Goal: Transaction & Acquisition: Book appointment/travel/reservation

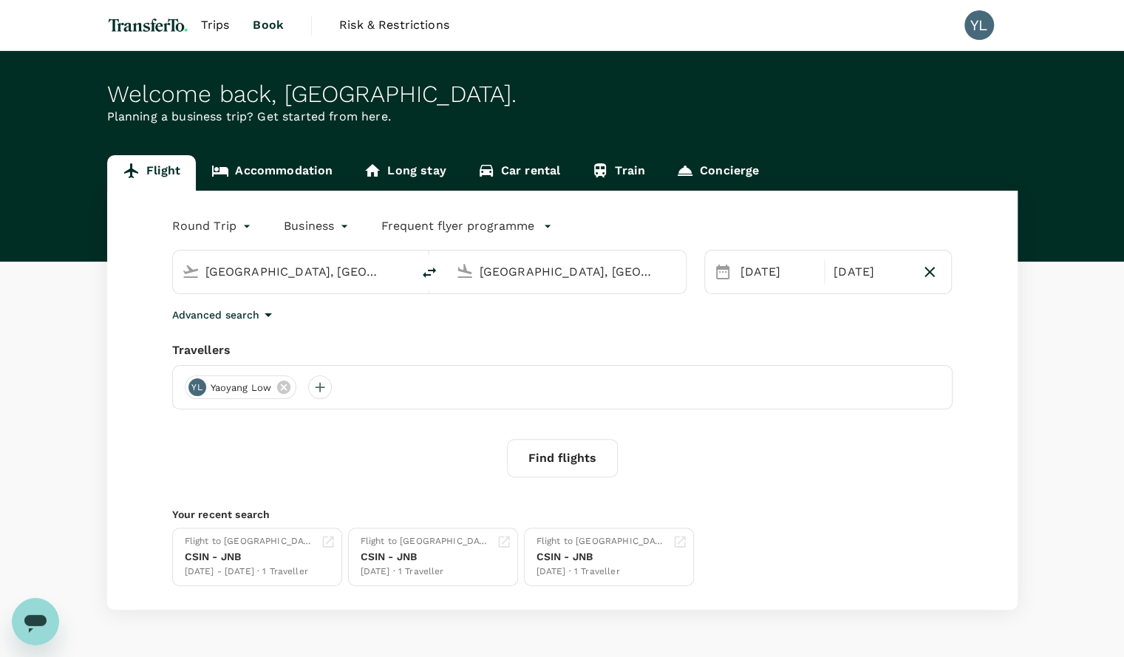
click at [538, 276] on input "[GEOGRAPHIC_DATA], [GEOGRAPHIC_DATA] (any)" at bounding box center [567, 271] width 175 height 23
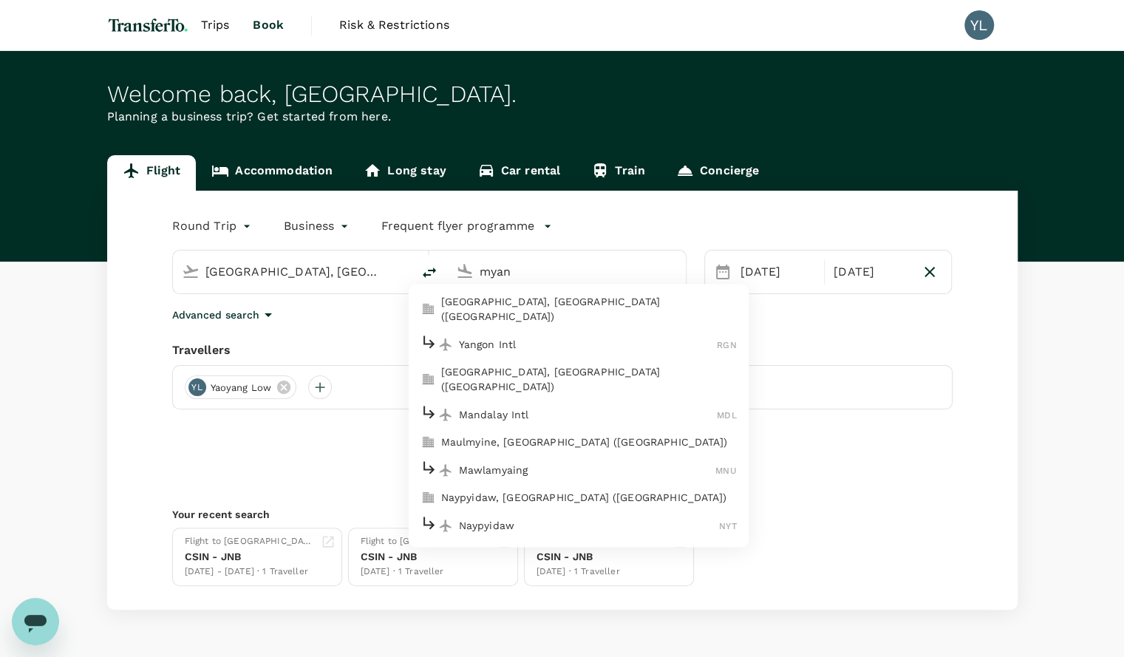
click at [535, 337] on p "Yangon Intl" at bounding box center [588, 344] width 259 height 15
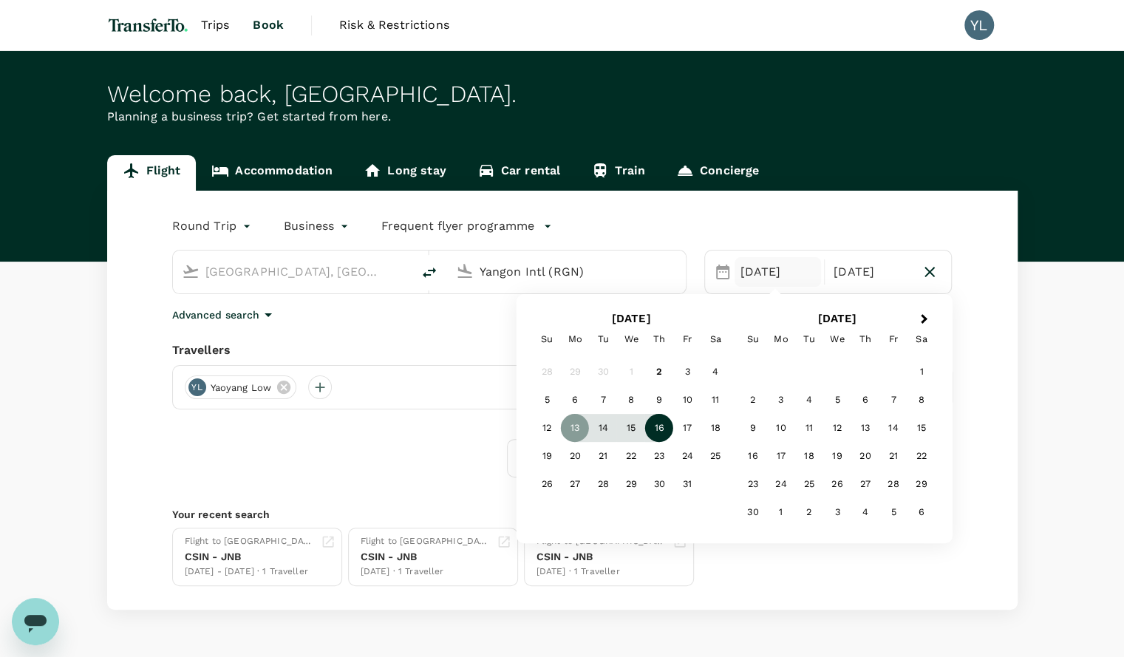
type input "Yangon Intl (RGN)"
click at [661, 430] on div "16" at bounding box center [659, 428] width 28 height 28
click at [687, 431] on div "17" at bounding box center [687, 428] width 28 height 28
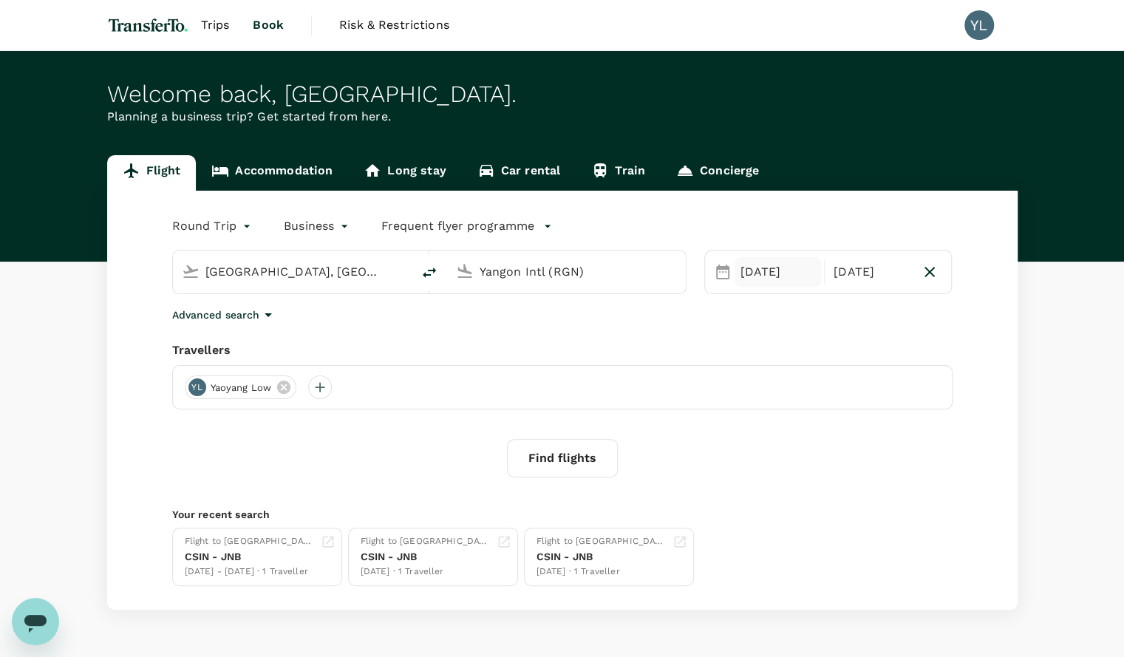
click at [761, 271] on div "[DATE]" at bounding box center [778, 272] width 86 height 30
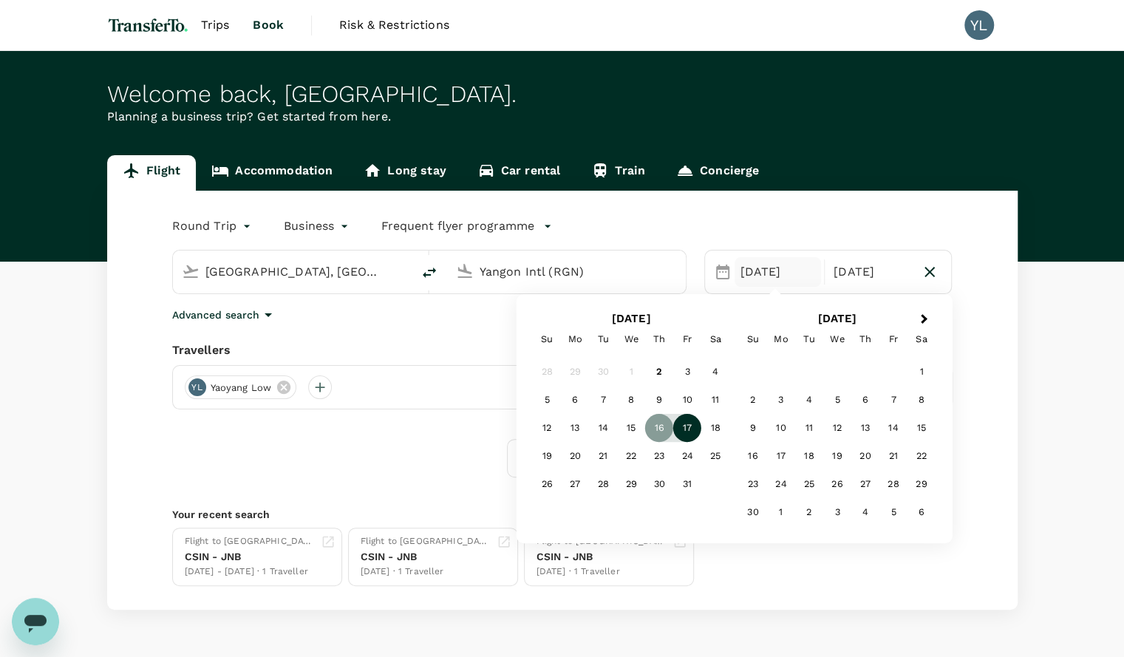
click at [689, 427] on div "17" at bounding box center [687, 428] width 28 height 28
click at [716, 431] on div "18" at bounding box center [716, 428] width 28 height 28
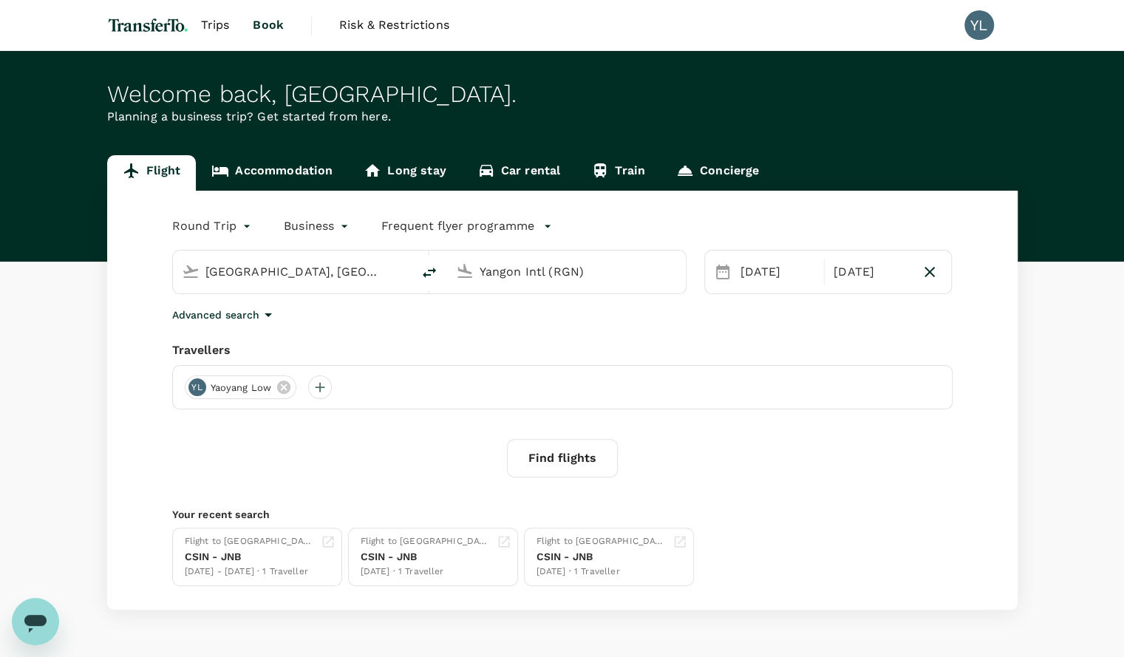
click at [831, 321] on div "Advanced search" at bounding box center [562, 315] width 781 height 18
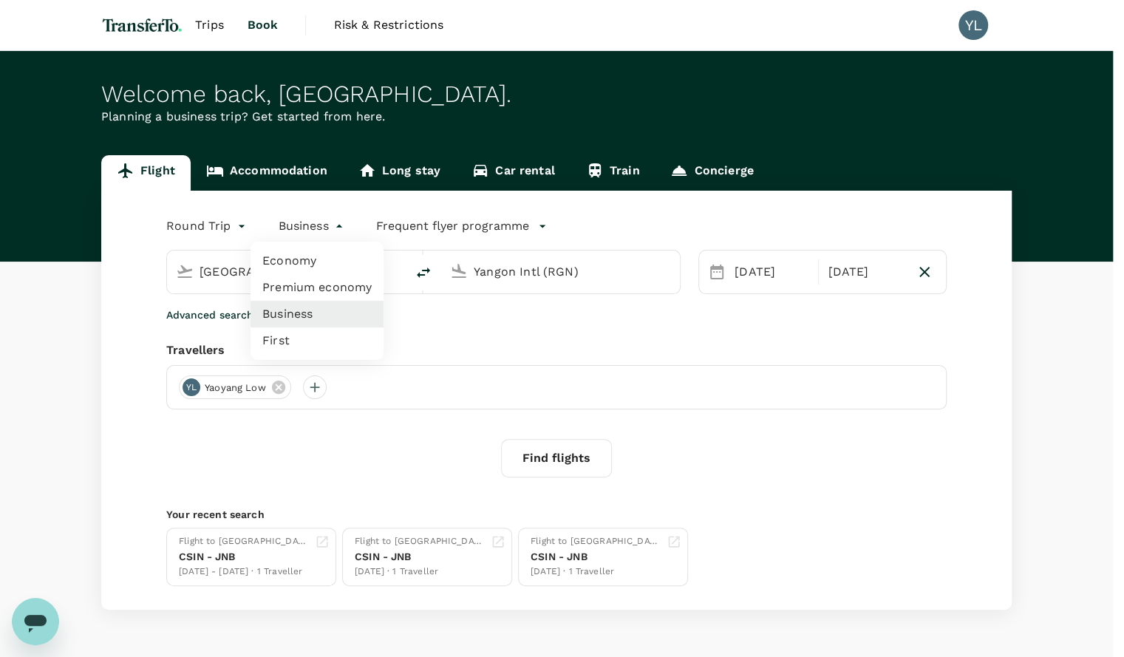
click at [344, 220] on body "Trips Book Risk & Restrictions YL Welcome back , [GEOGRAPHIC_DATA] . Planning a…" at bounding box center [562, 351] width 1124 height 703
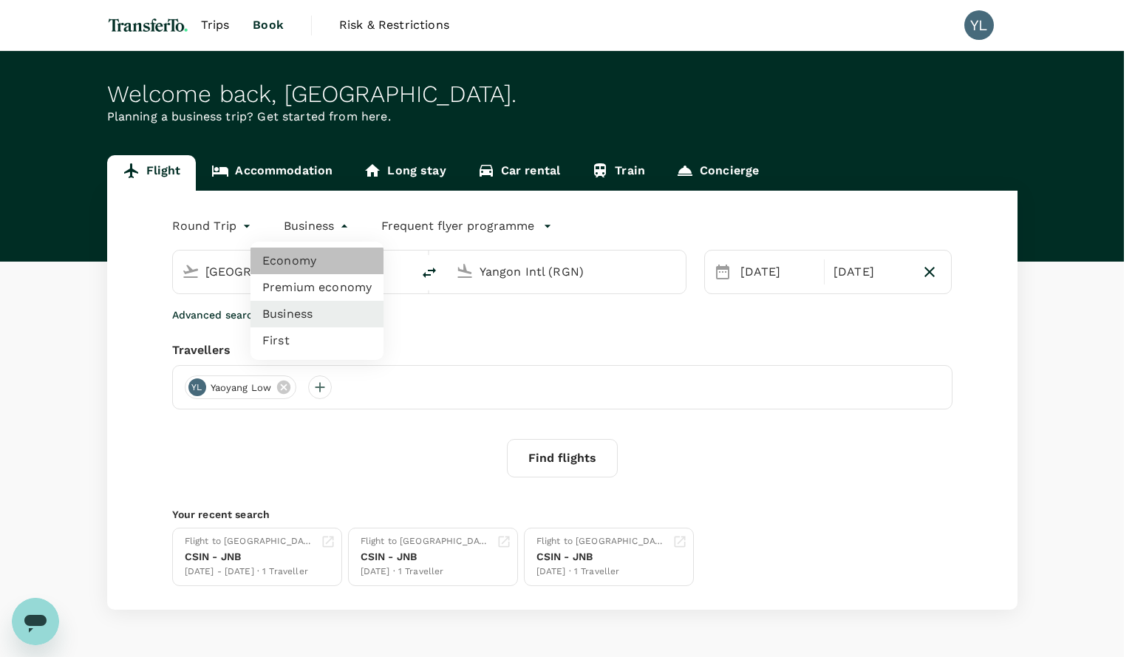
click at [302, 264] on li "Economy" at bounding box center [317, 261] width 133 height 27
type input "economy"
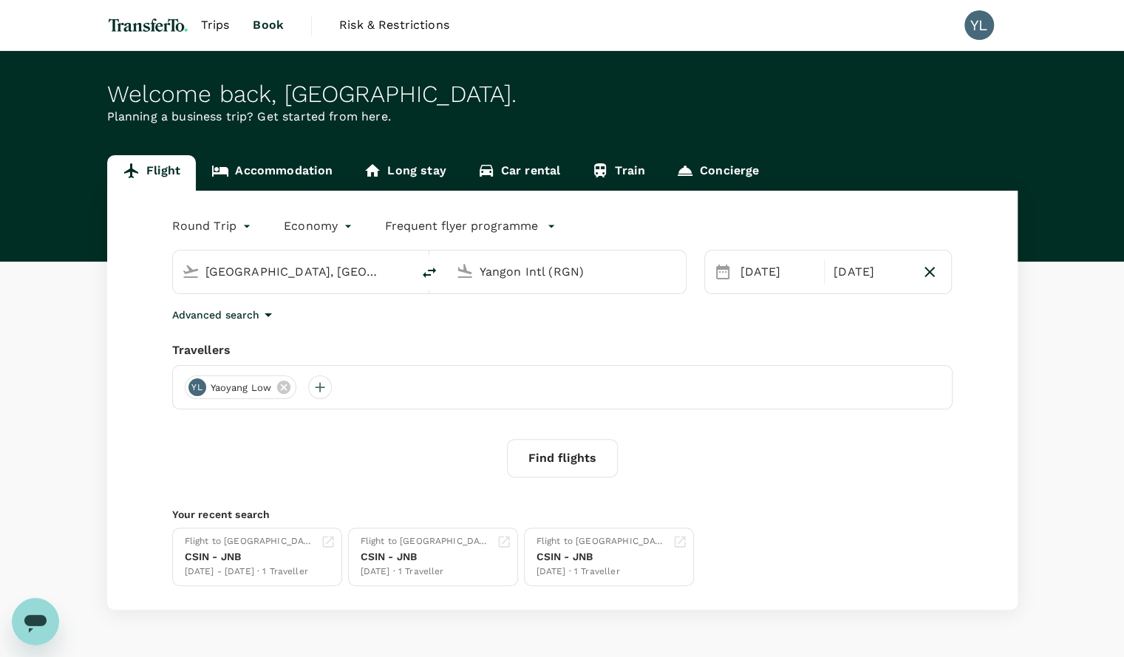
click at [387, 330] on div "Round Trip roundtrip Economy economy Frequent flyer programme [GEOGRAPHIC_DATA]…" at bounding box center [562, 400] width 911 height 419
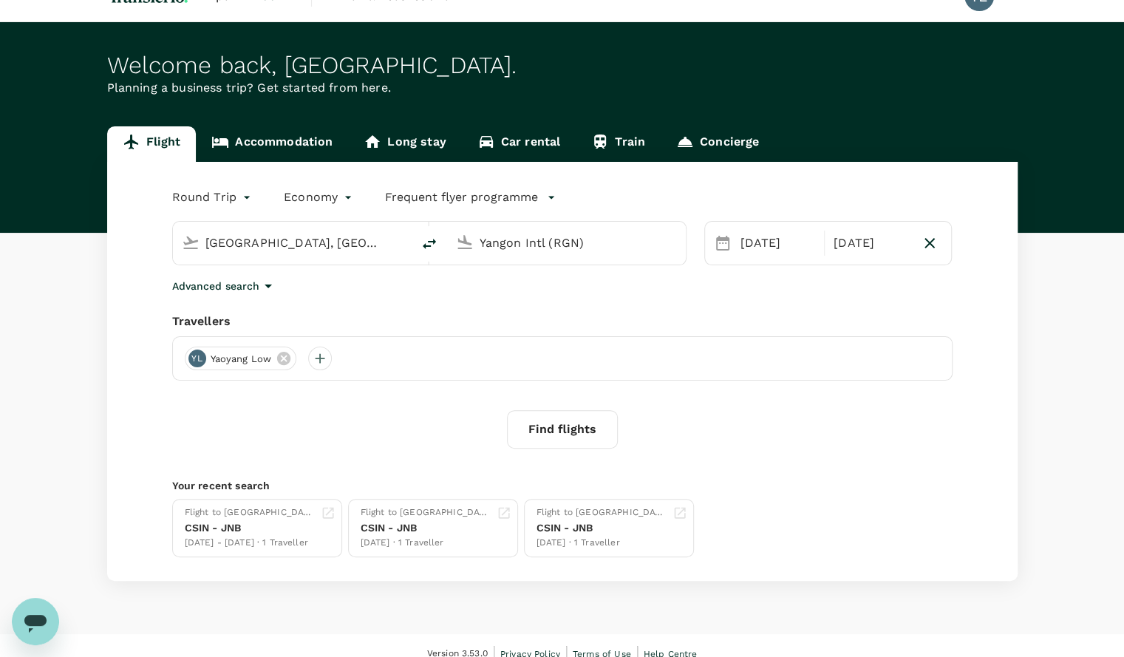
scroll to position [43, 0]
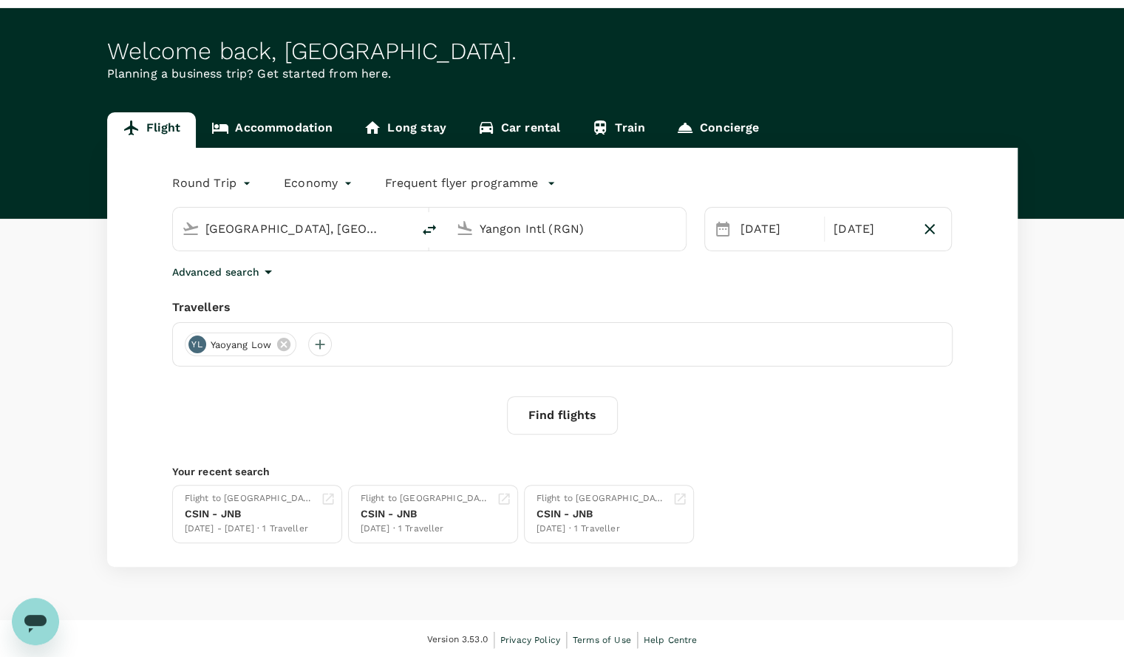
click at [578, 407] on button "Find flights" at bounding box center [562, 415] width 111 height 38
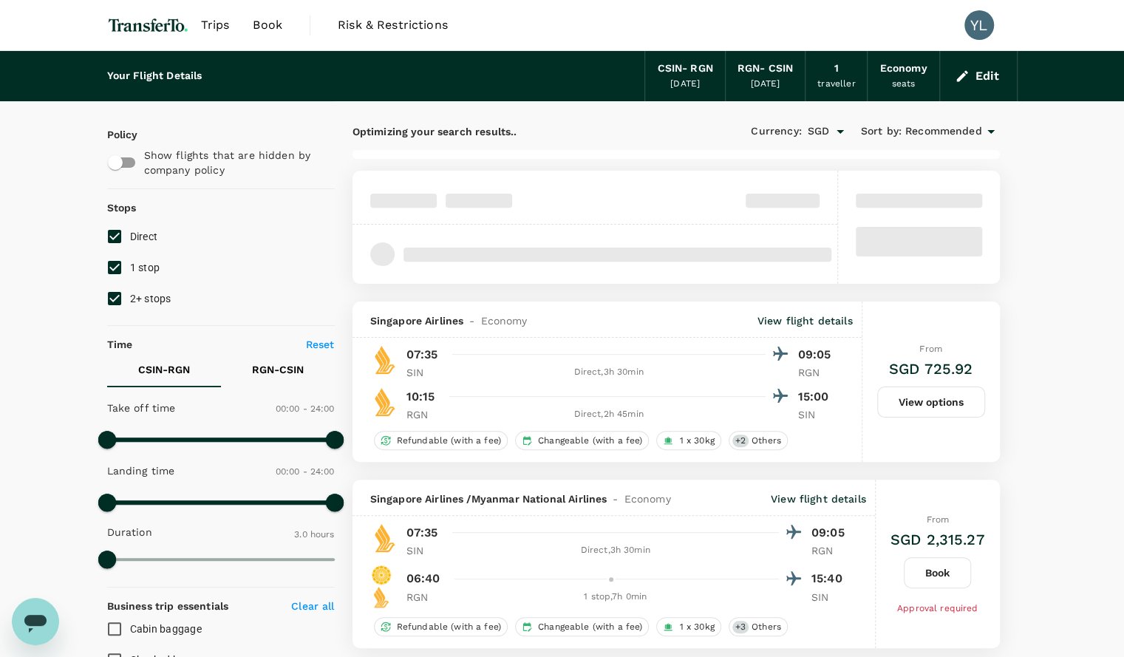
type input "915"
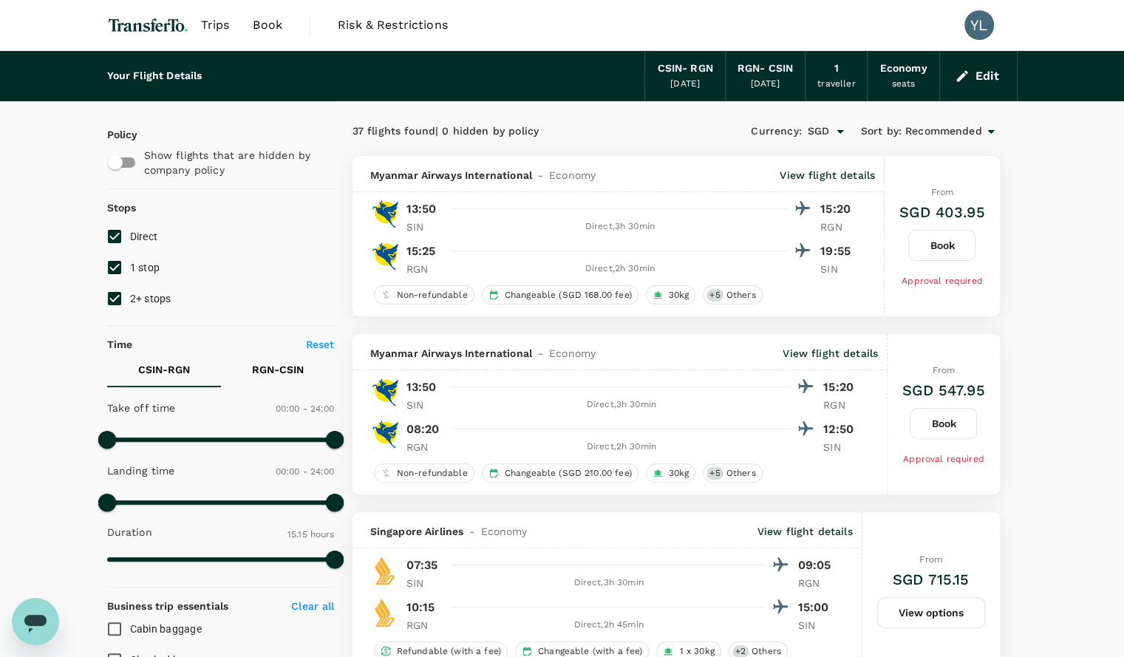
click at [123, 267] on input "1 stop" at bounding box center [114, 267] width 31 height 31
checkbox input "false"
click at [114, 295] on input "2+ stops" at bounding box center [114, 298] width 31 height 31
checkbox input "false"
click at [988, 80] on button "Edit" at bounding box center [978, 76] width 53 height 24
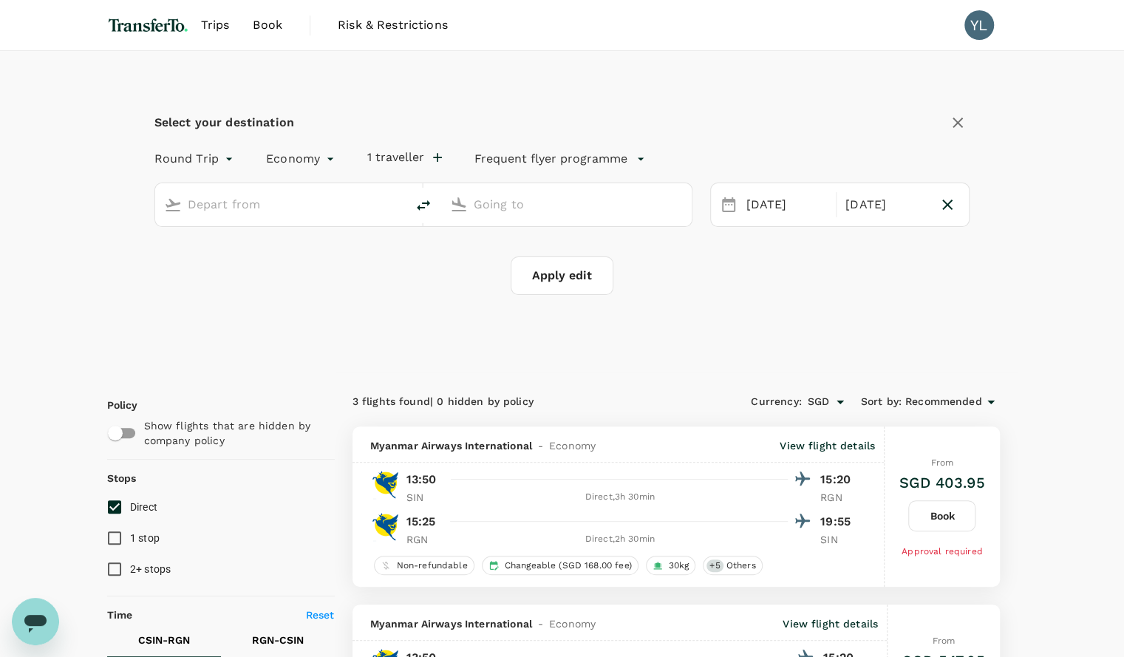
type input "[GEOGRAPHIC_DATA], [GEOGRAPHIC_DATA] (any)"
type input "Yangon Intl (RGN)"
click at [423, 200] on icon "delete" at bounding box center [424, 206] width 18 height 18
type input "Yangon Intl (RGN)"
type input "[GEOGRAPHIC_DATA], [GEOGRAPHIC_DATA] (any)"
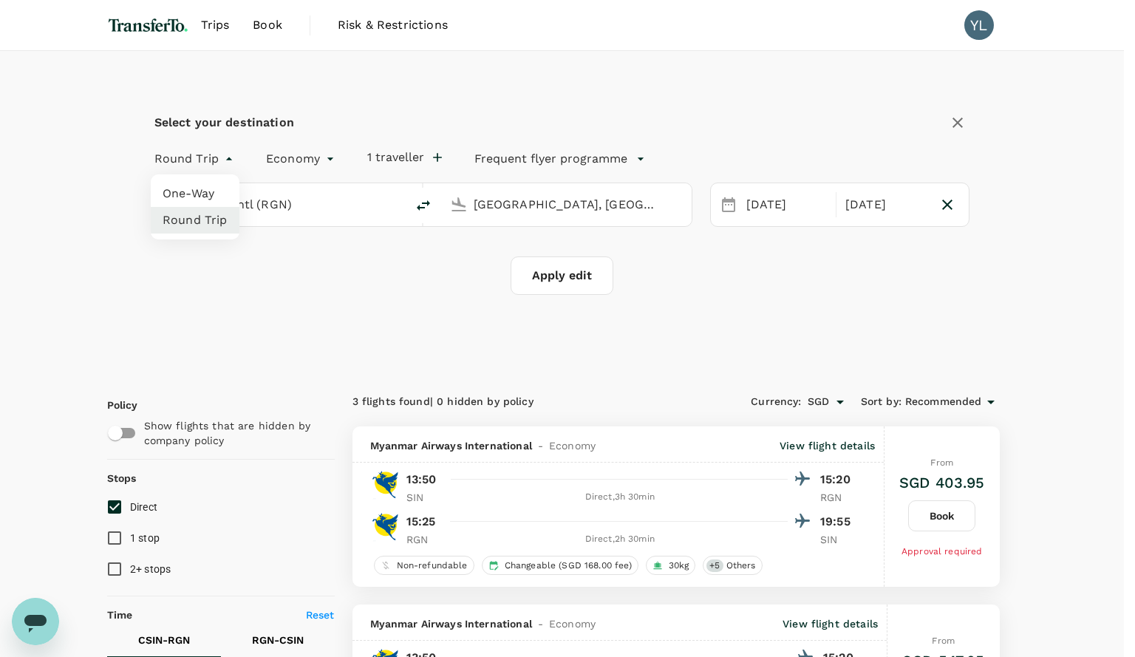
click at [210, 194] on li "One-Way" at bounding box center [195, 193] width 89 height 27
type input "oneway"
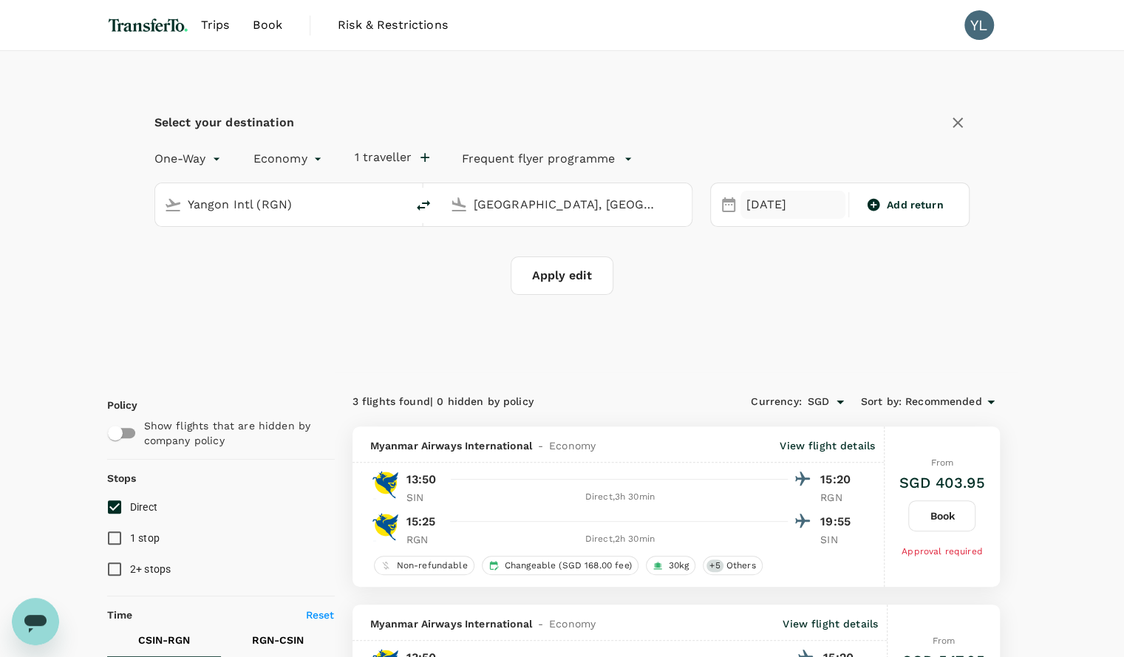
click at [792, 200] on div "[DATE]" at bounding box center [793, 205] width 105 height 29
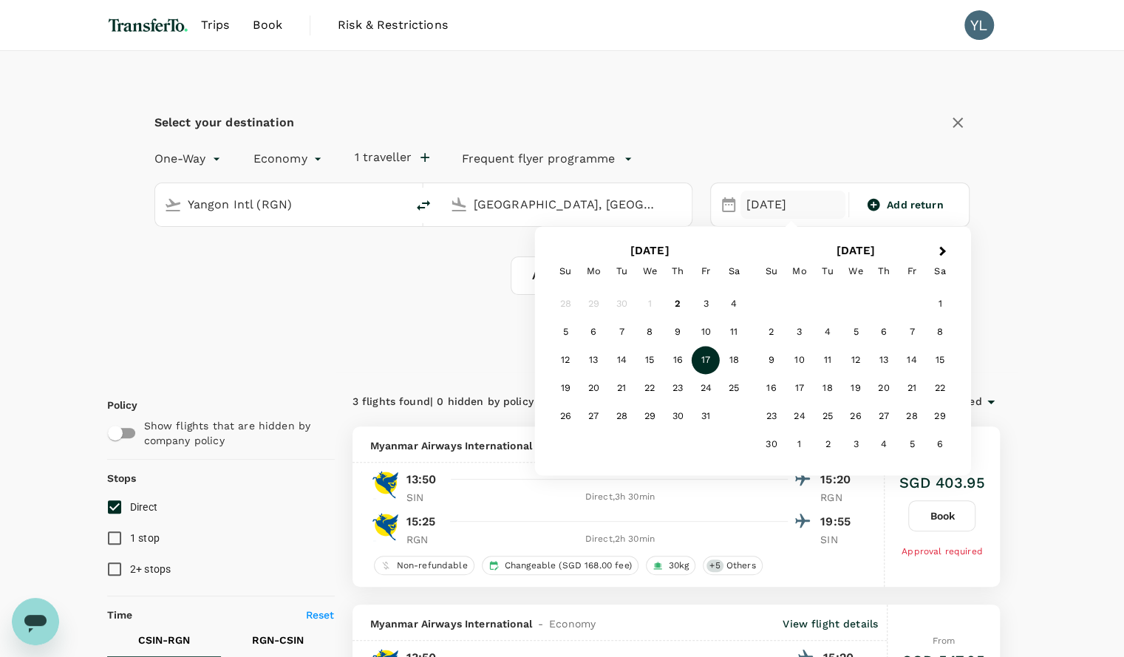
click at [495, 297] on div "Select your destination One-Way oneway Economy economy 1 traveller Frequent fly…" at bounding box center [562, 211] width 911 height 321
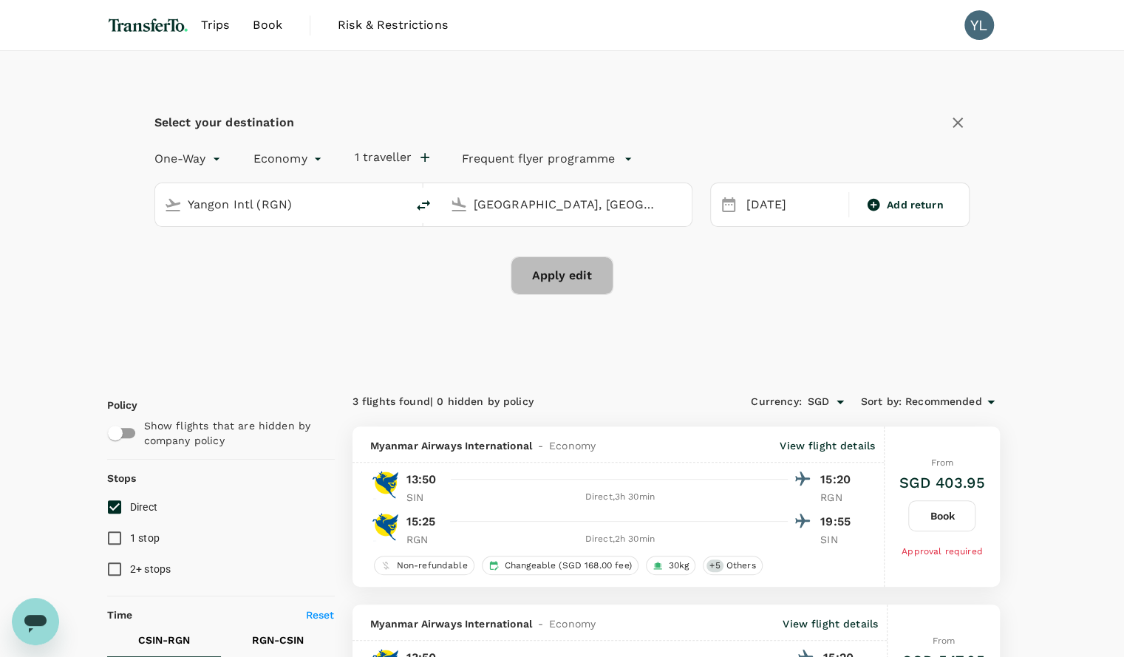
click at [564, 277] on button "Apply edit" at bounding box center [562, 276] width 103 height 38
checkbox input "false"
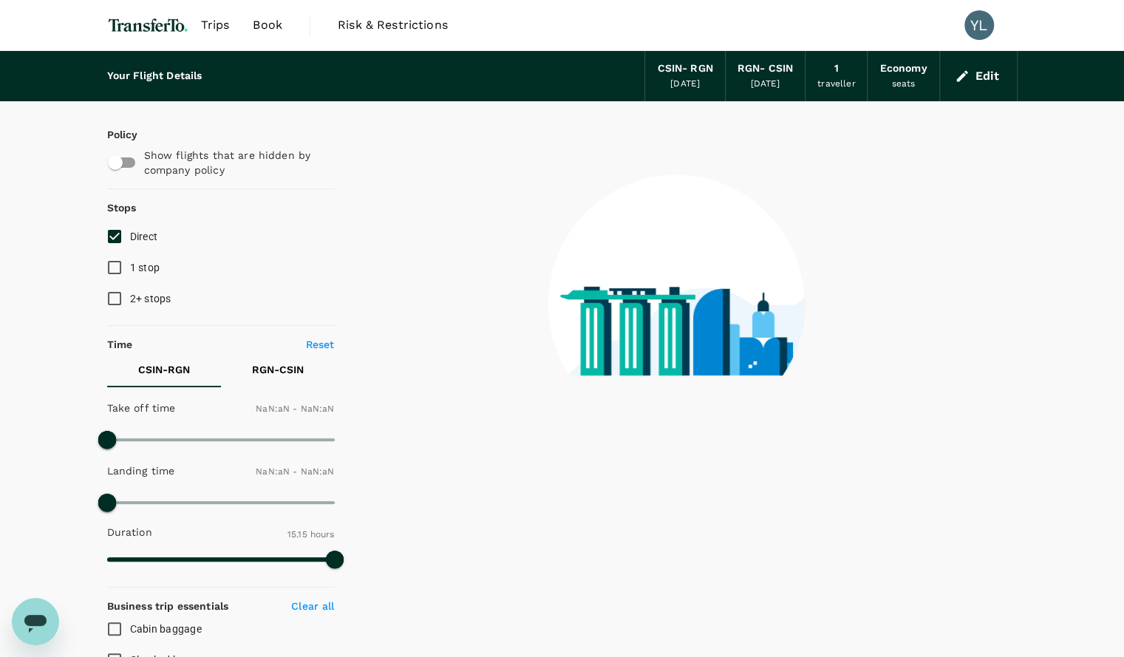
type input "1440"
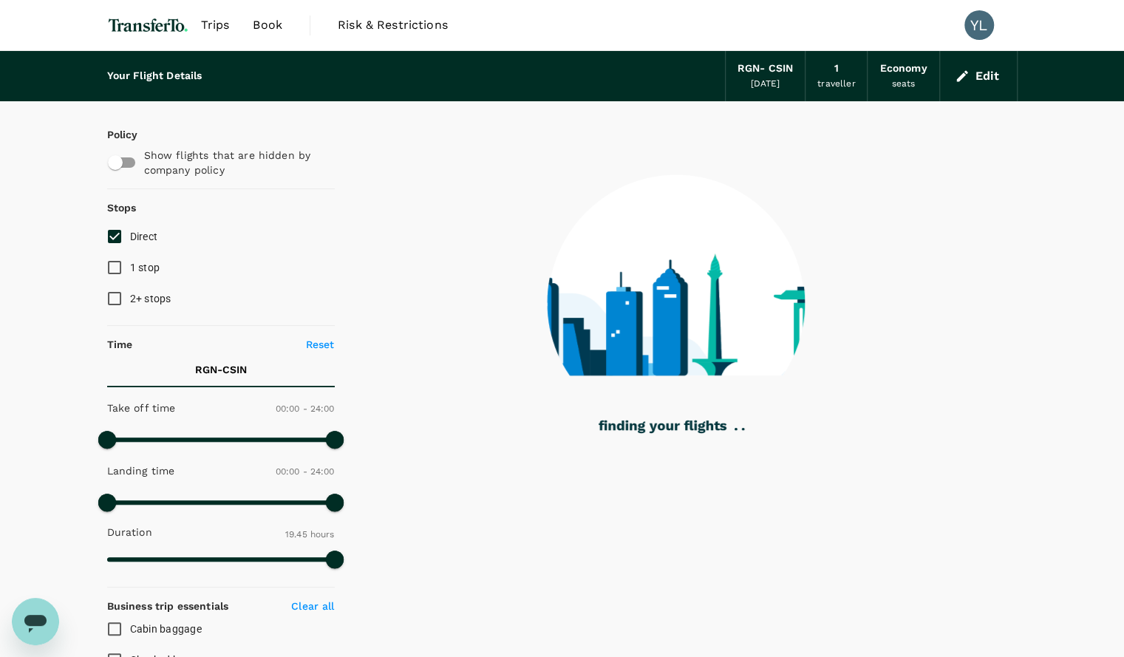
type input "1185"
checkbox input "true"
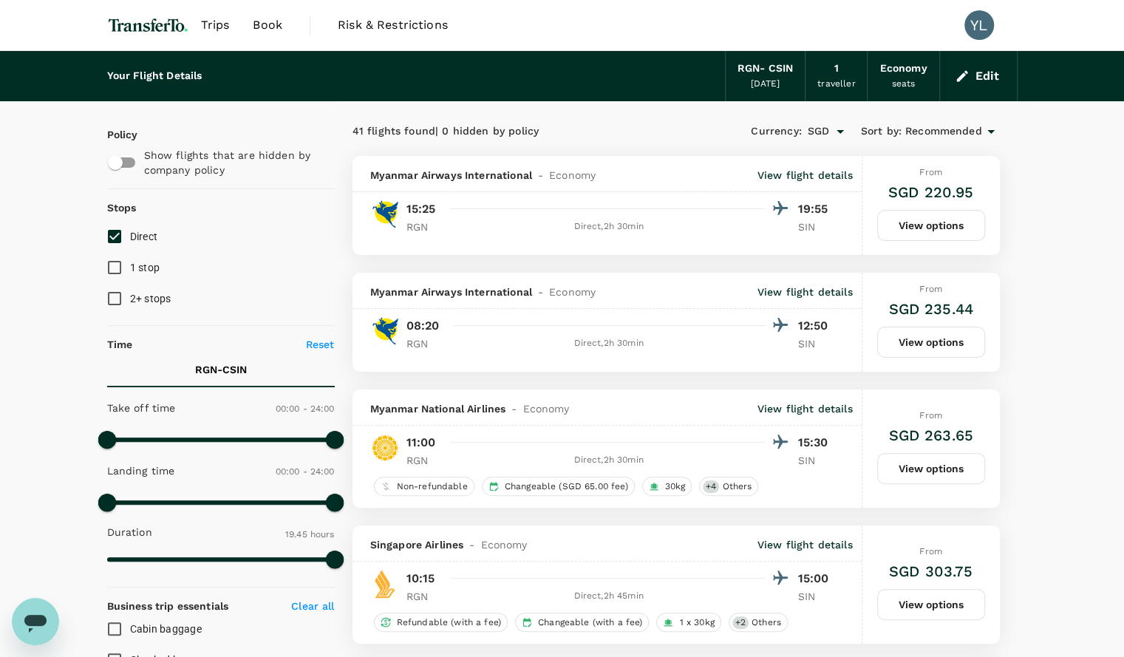
click at [981, 84] on button "Edit" at bounding box center [978, 76] width 53 height 24
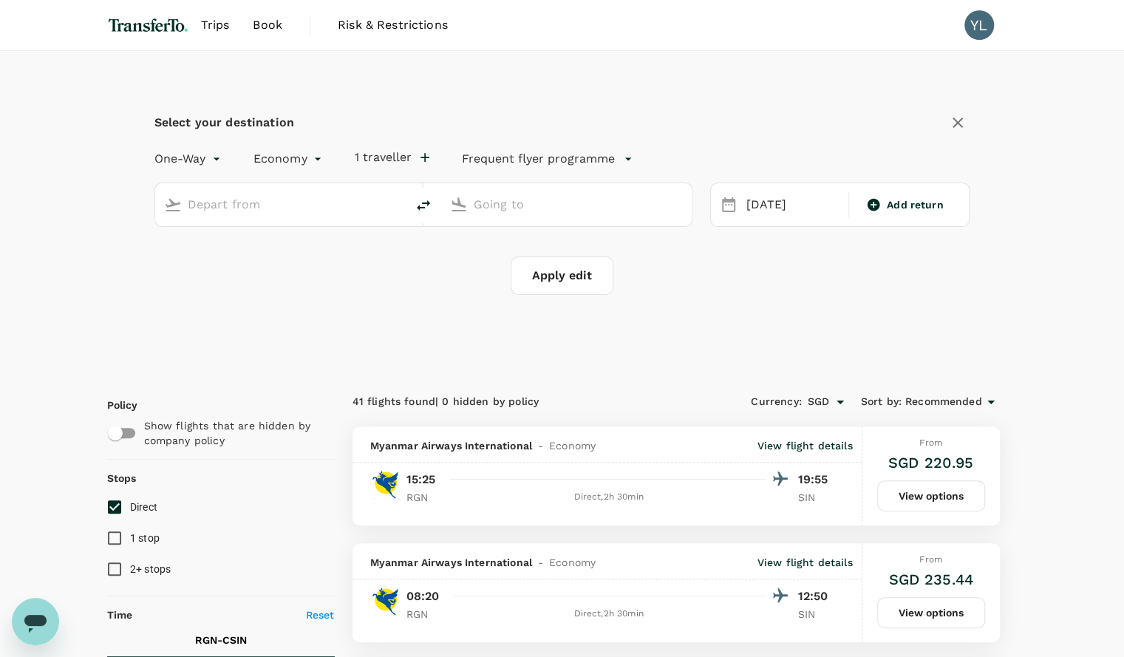
type input "Yangon Intl (RGN)"
click at [551, 206] on input "[GEOGRAPHIC_DATA], [GEOGRAPHIC_DATA] (any)" at bounding box center [567, 204] width 187 height 23
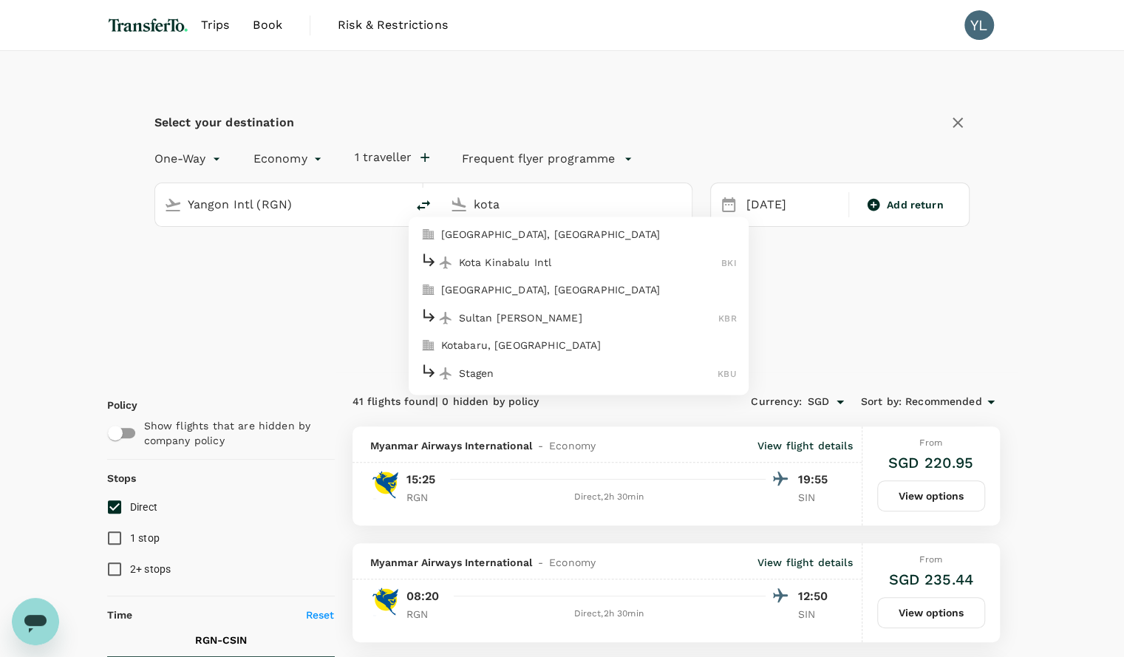
click at [559, 240] on p "[GEOGRAPHIC_DATA], [GEOGRAPHIC_DATA]" at bounding box center [589, 234] width 296 height 15
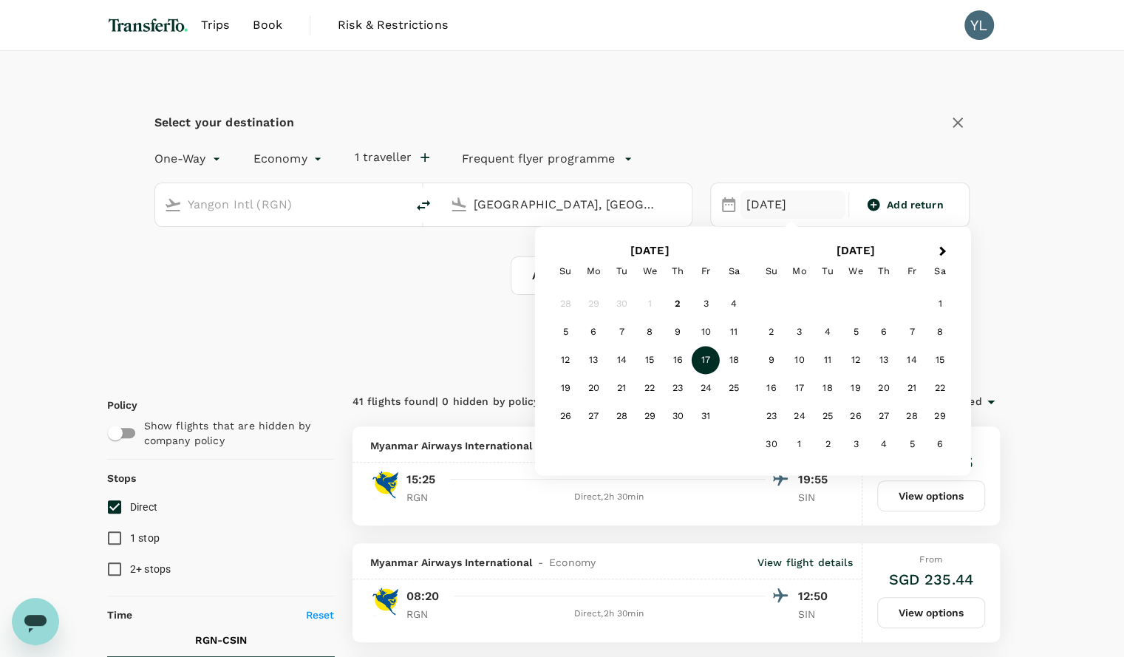
type input "[GEOGRAPHIC_DATA], [GEOGRAPHIC_DATA] (any)"
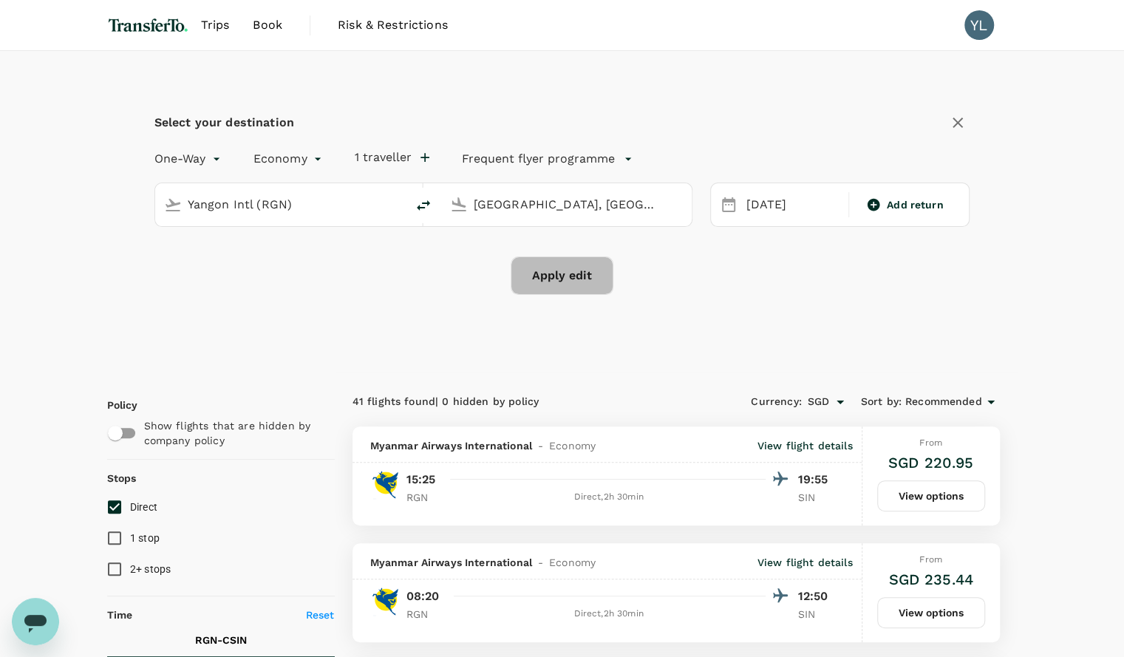
click at [589, 282] on button "Apply edit" at bounding box center [562, 276] width 103 height 38
checkbox input "false"
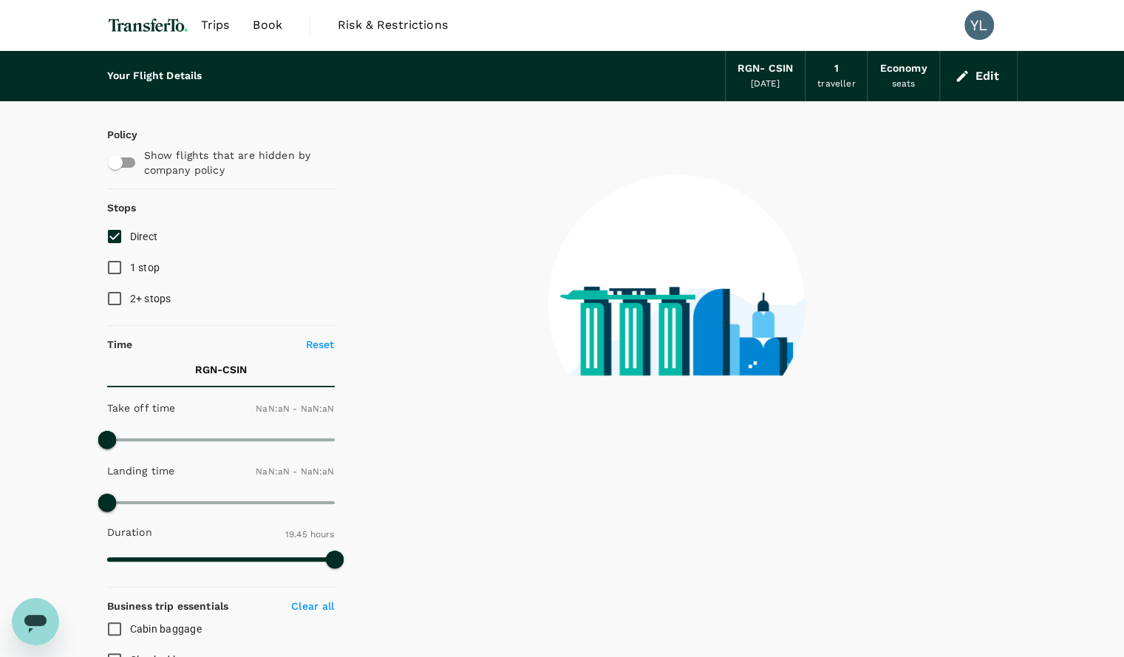
type input "1440"
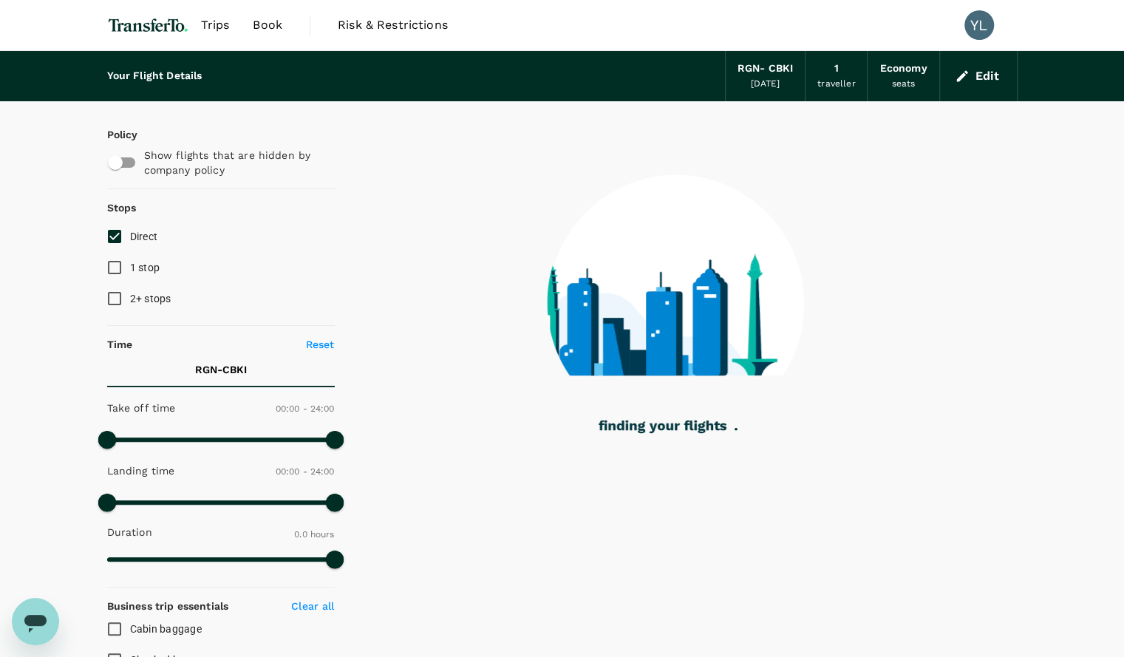
type input "1380"
checkbox input "true"
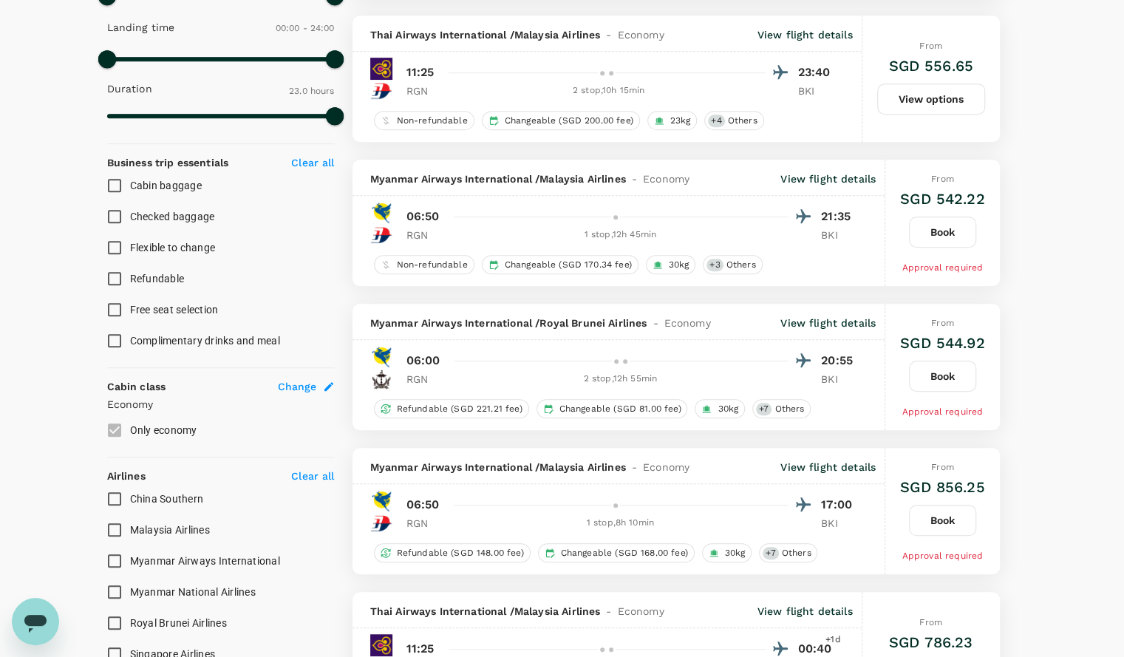
scroll to position [80, 0]
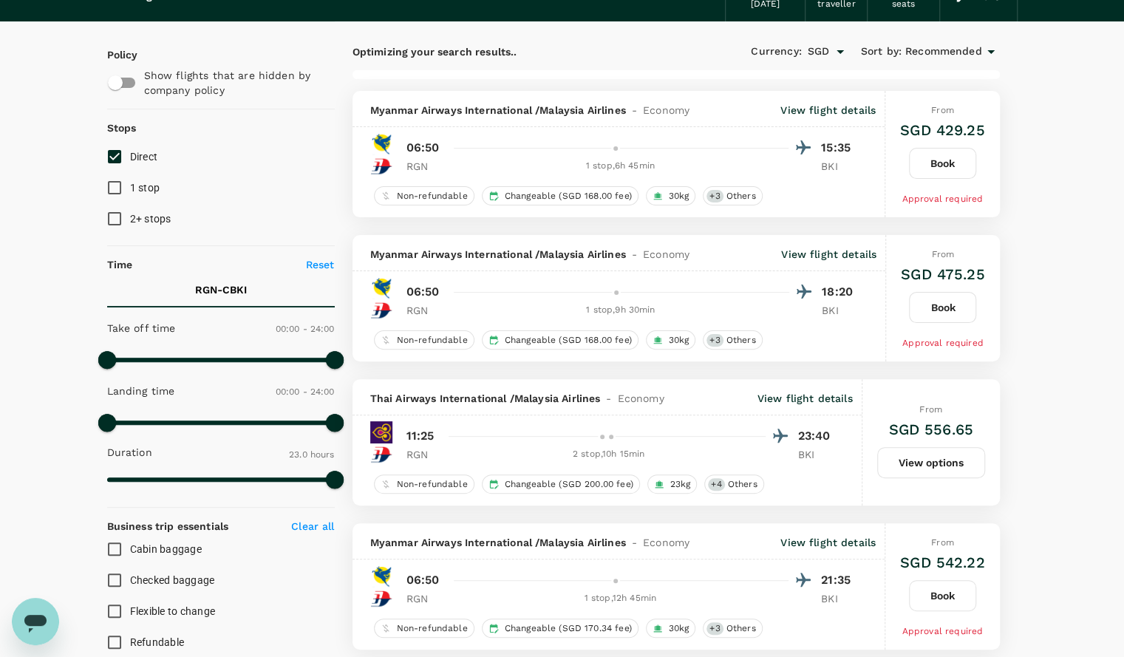
type input "3205"
